Goal: Ask a question

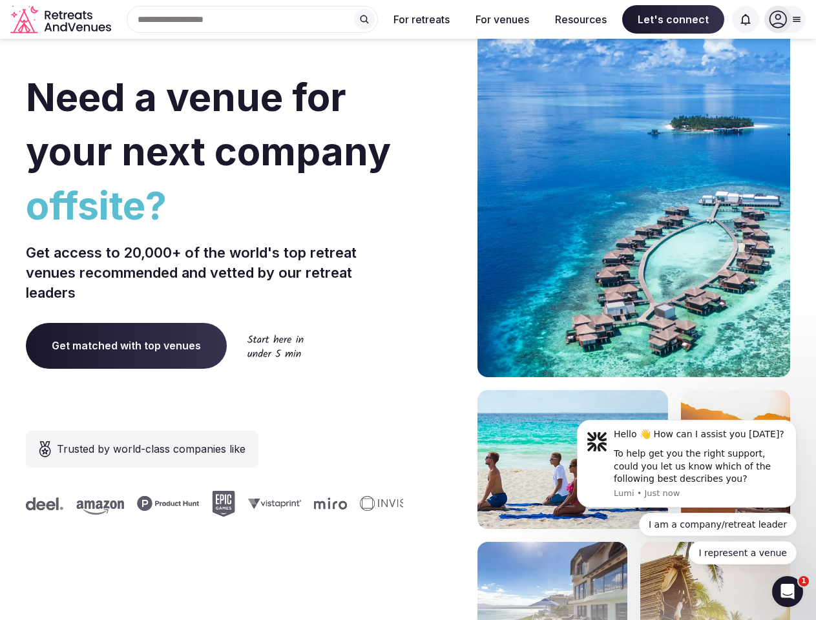
click at [408, 310] on div "Need a venue for your next company offsite? Get access to 20,000+ of the world'…" at bounding box center [408, 386] width 764 height 779
click at [253, 19] on div "Search Popular Destinations [GEOGRAPHIC_DATA], [GEOGRAPHIC_DATA] [GEOGRAPHIC_DA…" at bounding box center [247, 19] width 262 height 27
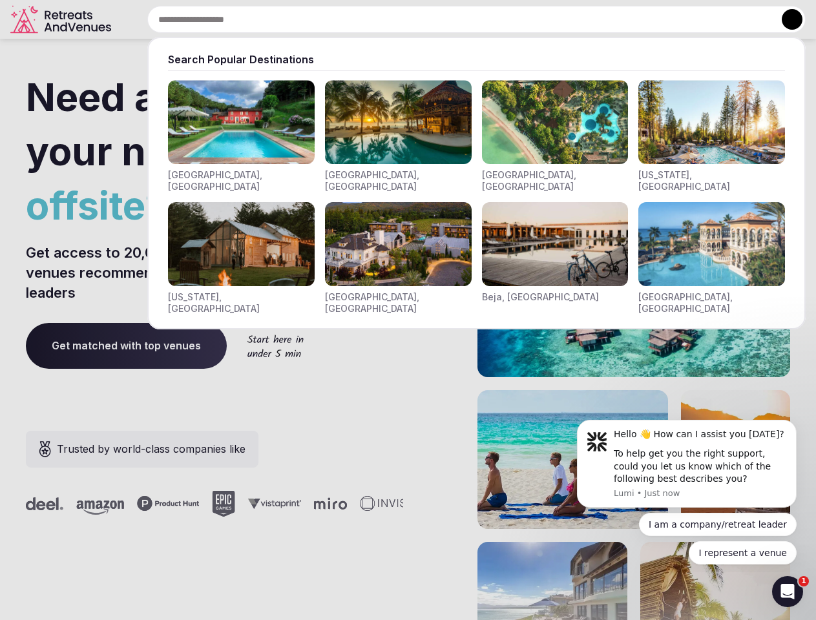
click at [364, 19] on input "text" at bounding box center [476, 19] width 658 height 27
click at [422, 19] on input "text" at bounding box center [476, 19] width 658 height 27
click at [502, 19] on input "text" at bounding box center [476, 19] width 658 height 27
click at [581, 19] on input "text" at bounding box center [476, 19] width 658 height 27
click at [673, 19] on input "text" at bounding box center [476, 19] width 658 height 27
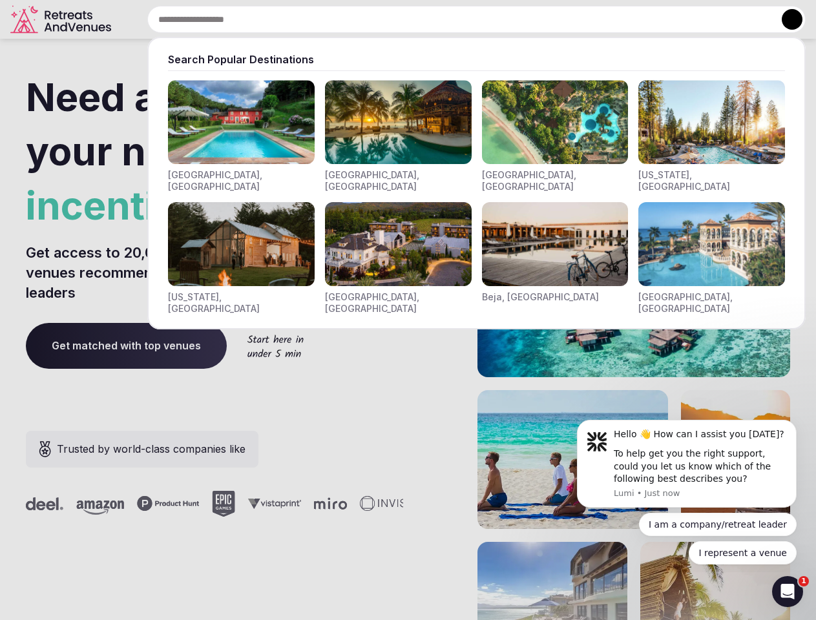
click at [746, 19] on input "text" at bounding box center [476, 19] width 658 height 27
click at [785, 19] on button at bounding box center [792, 19] width 21 height 21
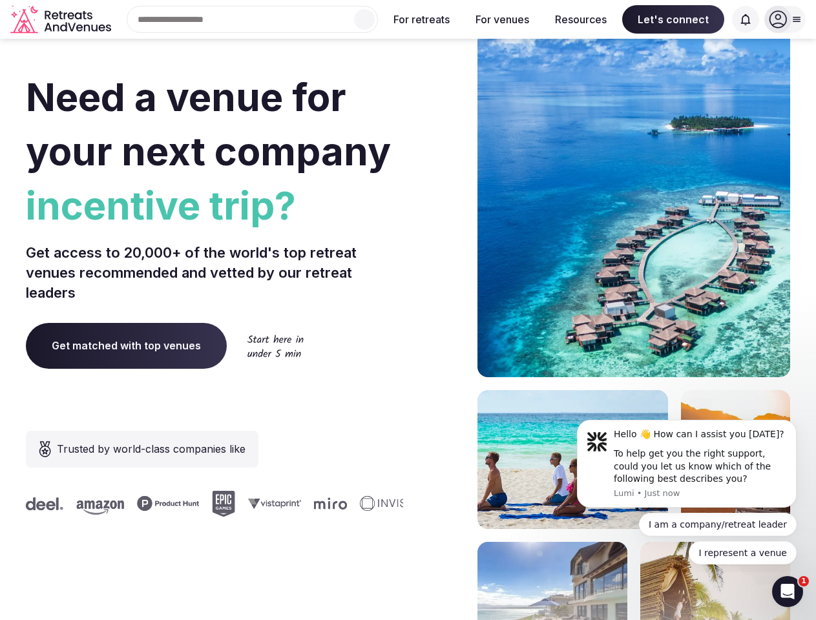
click at [687, 464] on div "To help get you the right support, could you let us know which of the following…" at bounding box center [700, 467] width 173 height 38
